Goal: Find specific page/section: Find specific page/section

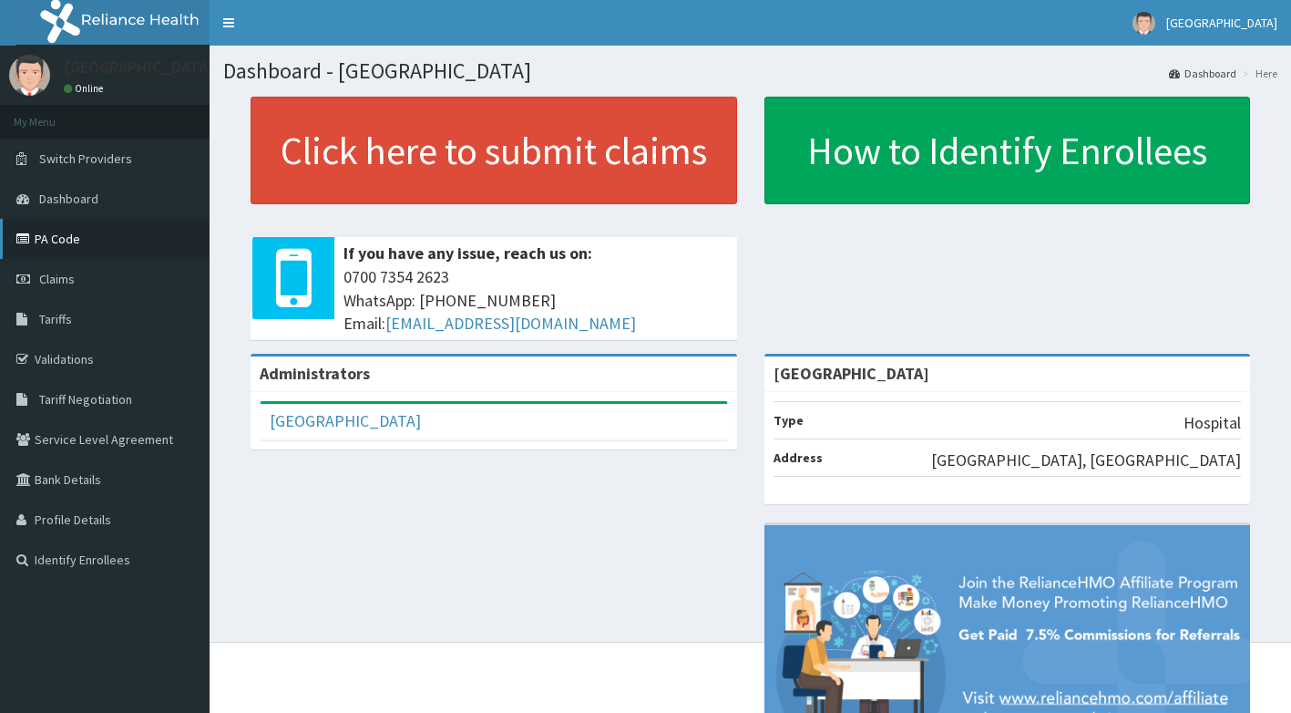
click at [63, 232] on link "PA Code" at bounding box center [105, 239] width 210 height 40
